Goal: Manage account settings

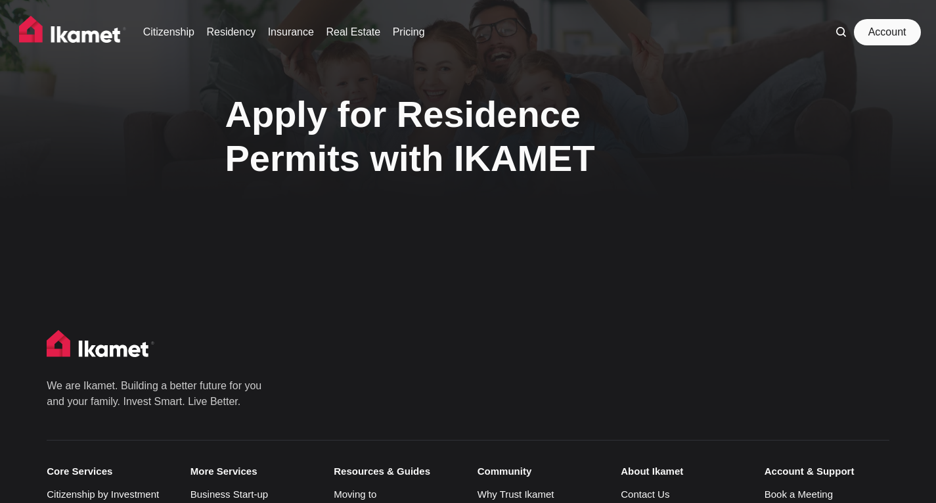
click at [884, 32] on link "Account" at bounding box center [888, 32] width 60 height 26
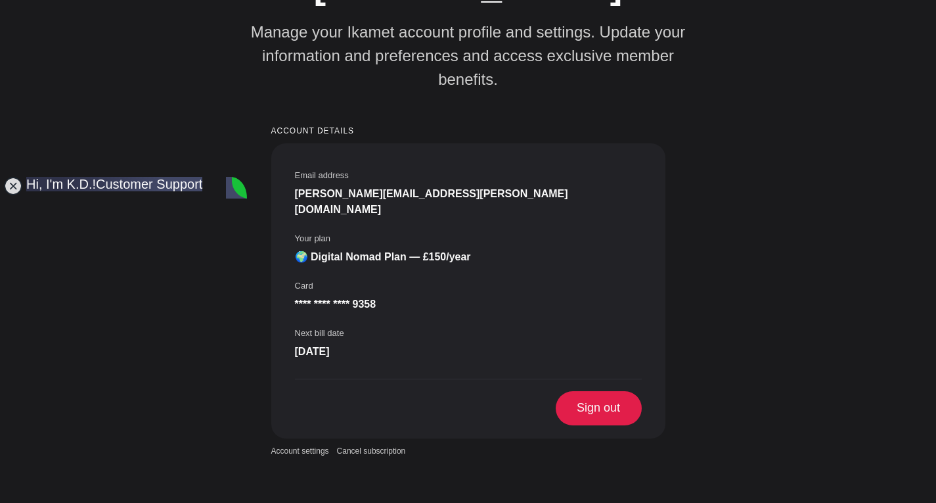
scroll to position [2916, 0]
click at [758, 177] on div "Pernille Mogensen Manage your Ikamet account profile and settings. Update your …" at bounding box center [468, 152] width 936 height 608
click at [13, 188] on jdiv at bounding box center [13, 186] width 18 height 18
drag, startPoint x: 936, startPoint y: 183, endPoint x: 934, endPoint y: 286, distance: 103.8
click at [934, 286] on div "Pernille Mogensen Manage your Ikamet account profile and settings. Update your …" at bounding box center [468, 152] width 936 height 608
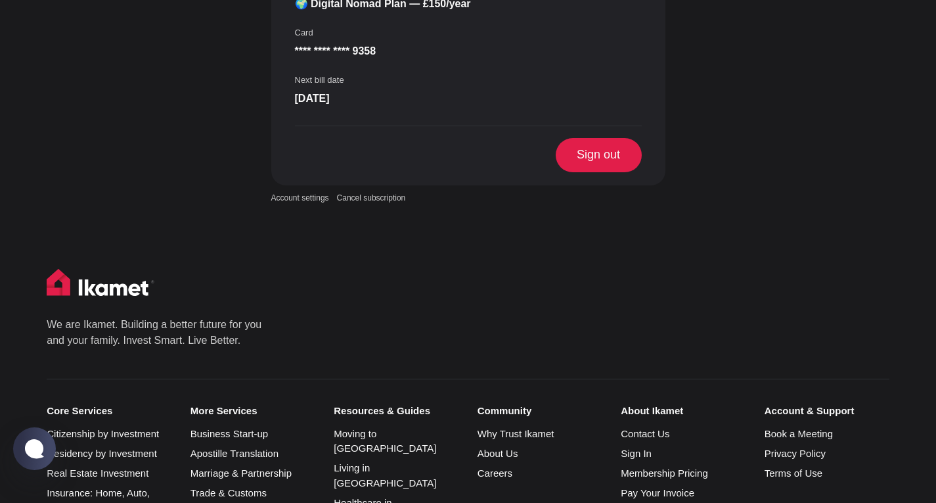
scroll to position [0, 0]
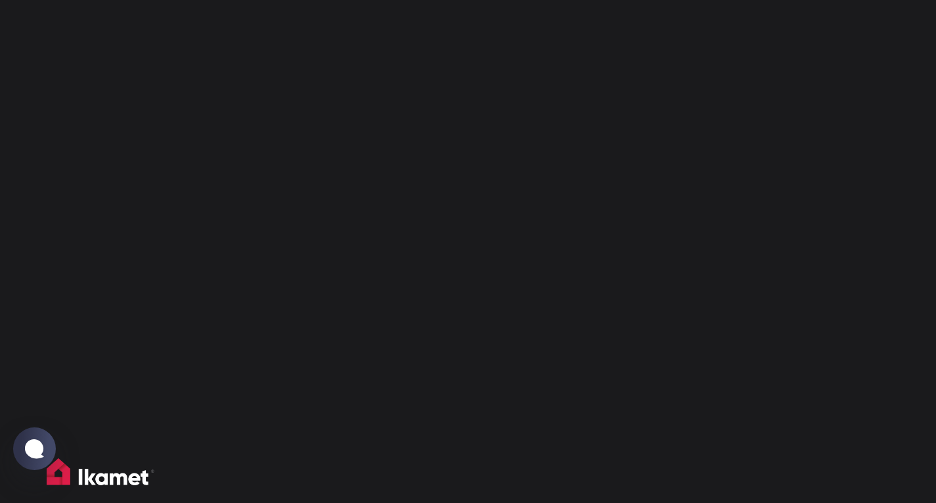
scroll to position [228, 0]
click at [783, 100] on div at bounding box center [468, 238] width 936 height 474
drag, startPoint x: 928, startPoint y: 145, endPoint x: 932, endPoint y: 31, distance: 114.4
click at [932, 31] on div at bounding box center [468, 370] width 936 height 739
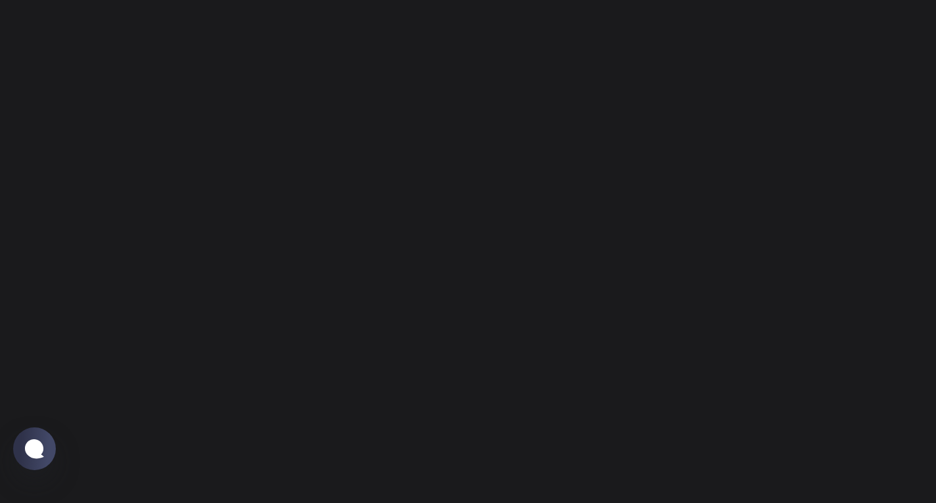
drag, startPoint x: 933, startPoint y: 262, endPoint x: 933, endPoint y: 286, distance: 24.3
click at [933, 286] on div at bounding box center [468, 158] width 936 height 739
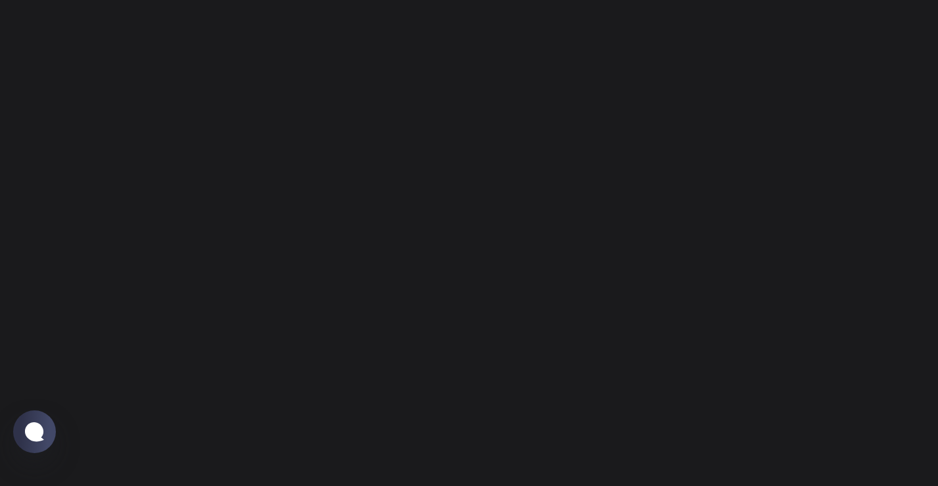
scroll to position [221, 0]
